Goal: Information Seeking & Learning: Compare options

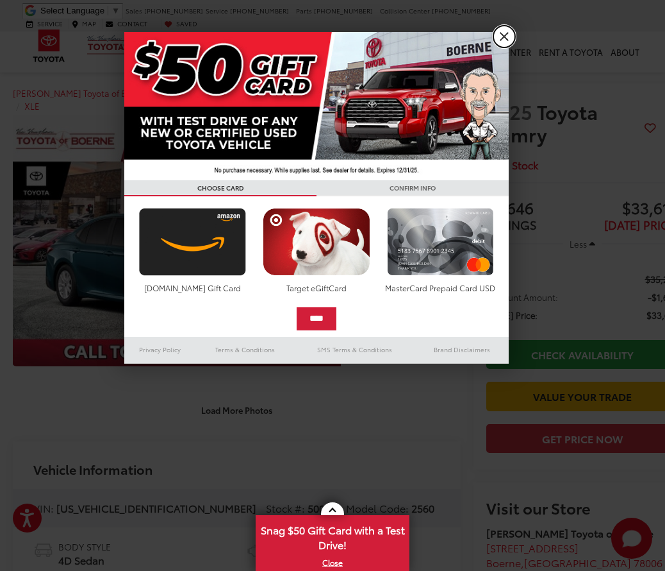
click at [500, 39] on link "X" at bounding box center [505, 37] width 22 height 22
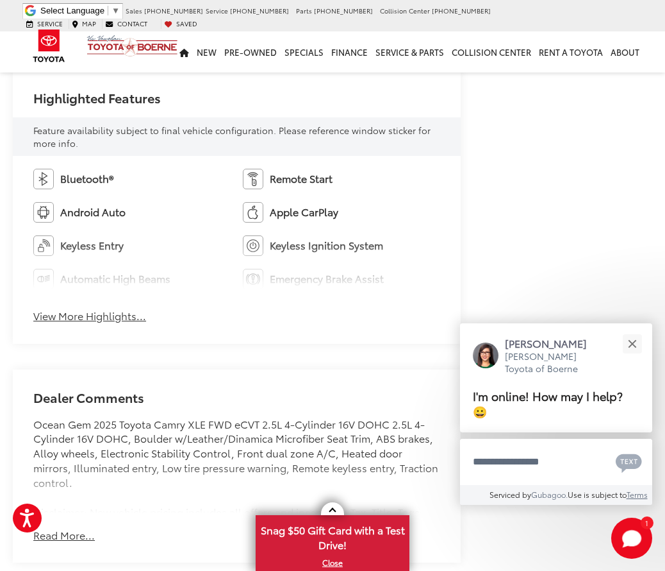
scroll to position [691, 0]
click at [110, 319] on button "View More Highlights..." at bounding box center [89, 315] width 113 height 15
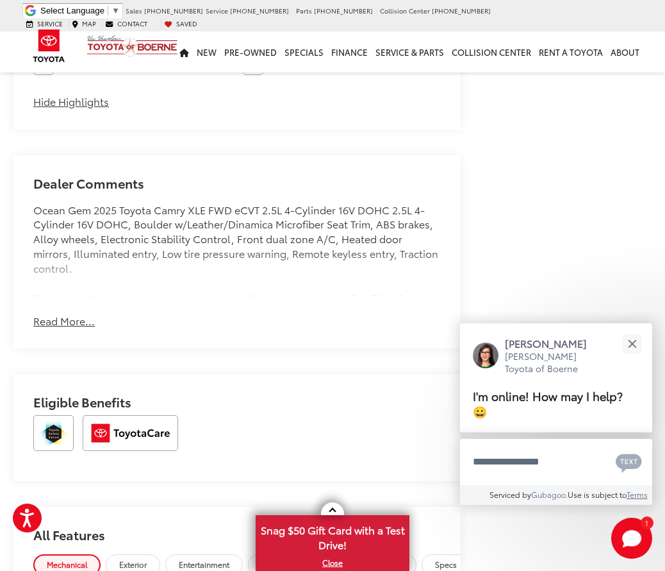
scroll to position [1006, 0]
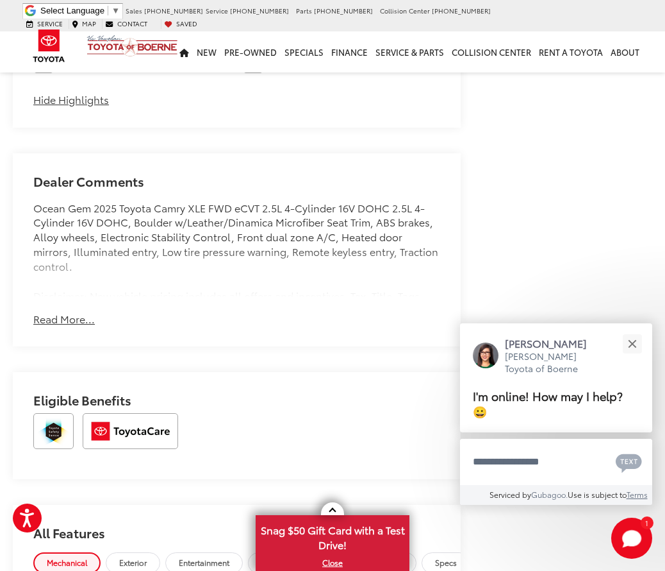
click at [58, 321] on button "Read More..." at bounding box center [64, 319] width 62 height 15
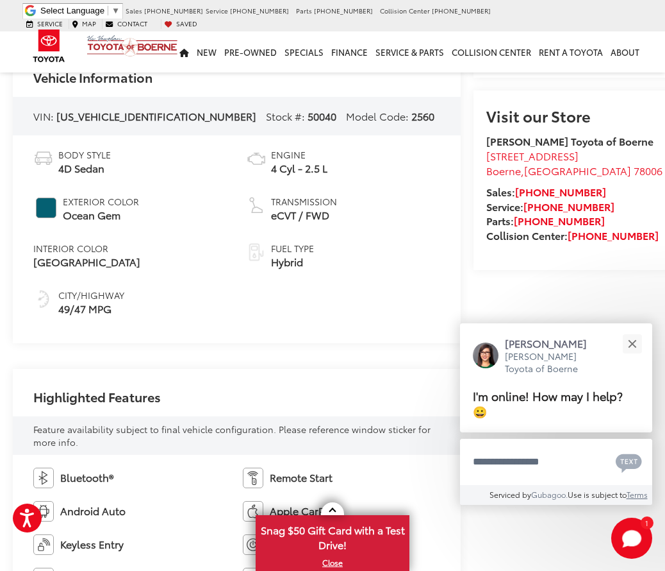
scroll to position [388, 0]
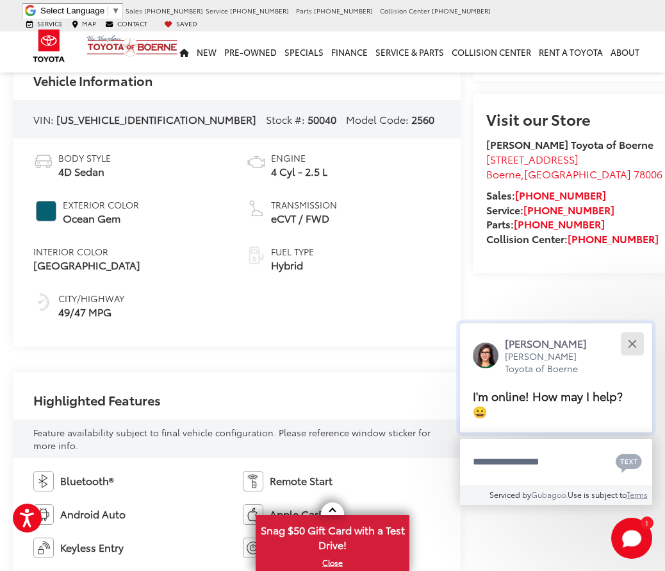
click at [630, 347] on div "Close" at bounding box center [632, 343] width 8 height 8
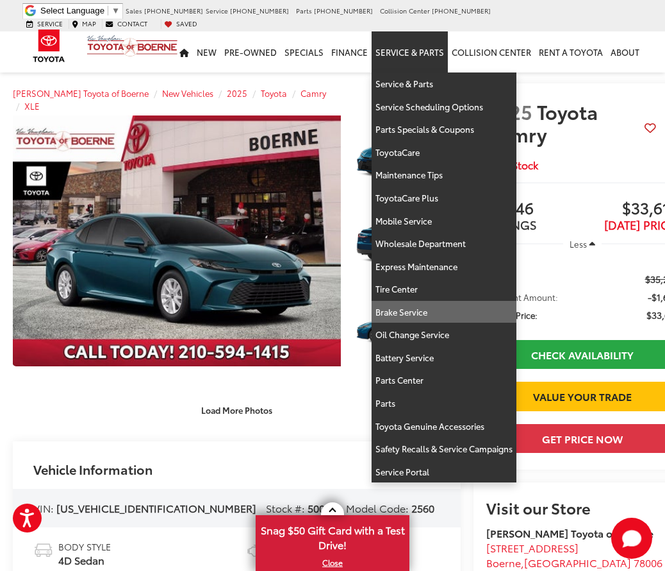
scroll to position [0, 26]
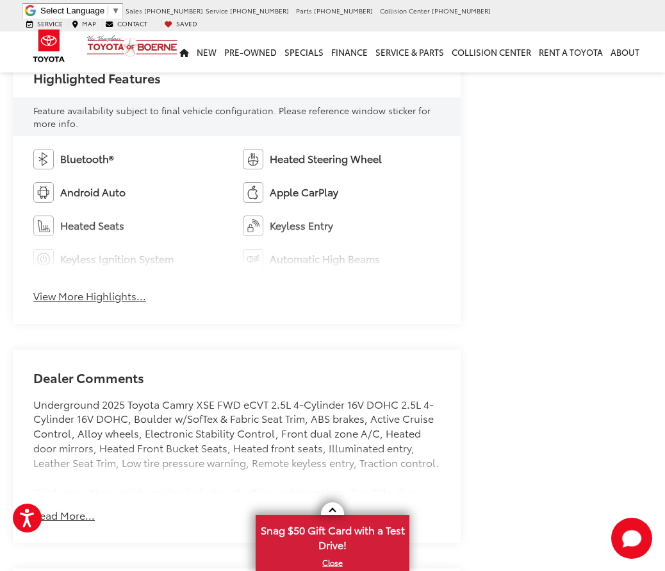
scroll to position [719, 0]
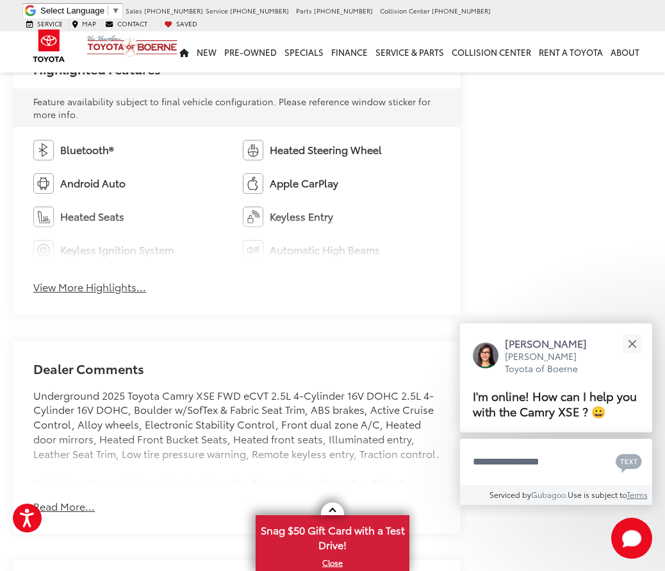
click at [106, 295] on div "Bluetooth® Heated Steering Wheel Android Auto Apple CarPlay Heated Seats Keyles…" at bounding box center [237, 221] width 448 height 188
click at [95, 286] on button "View More Highlights..." at bounding box center [89, 286] width 113 height 15
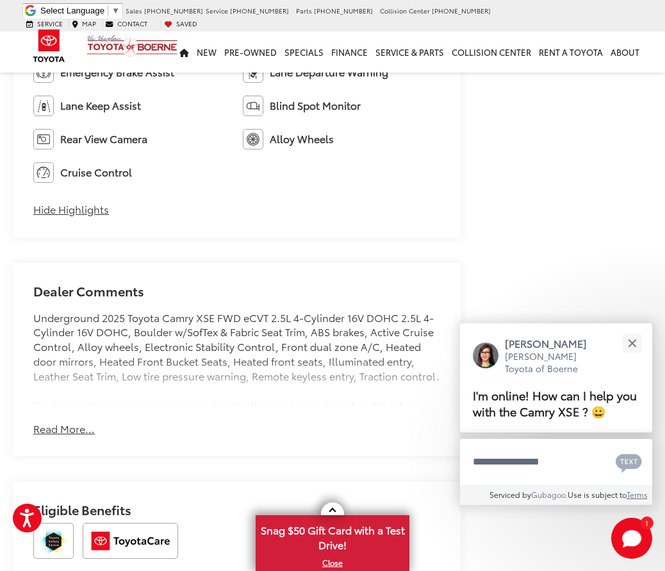
scroll to position [931, 0]
click at [85, 432] on button "Read More..." at bounding box center [64, 428] width 62 height 15
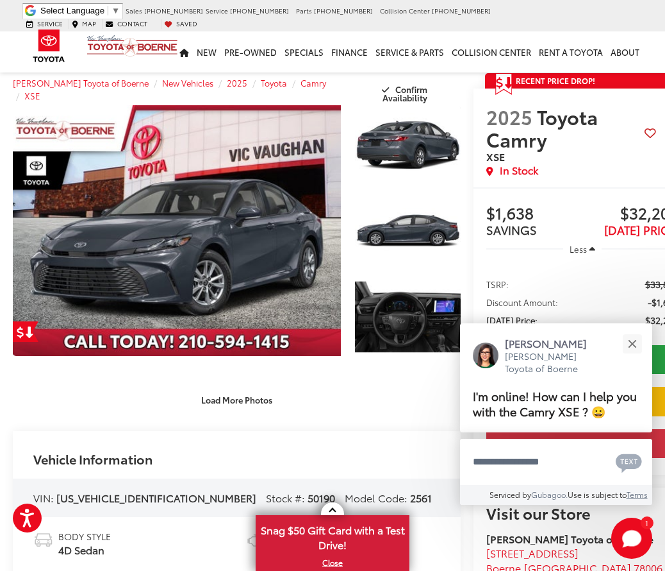
scroll to position [0, 0]
